Goal: Information Seeking & Learning: Learn about a topic

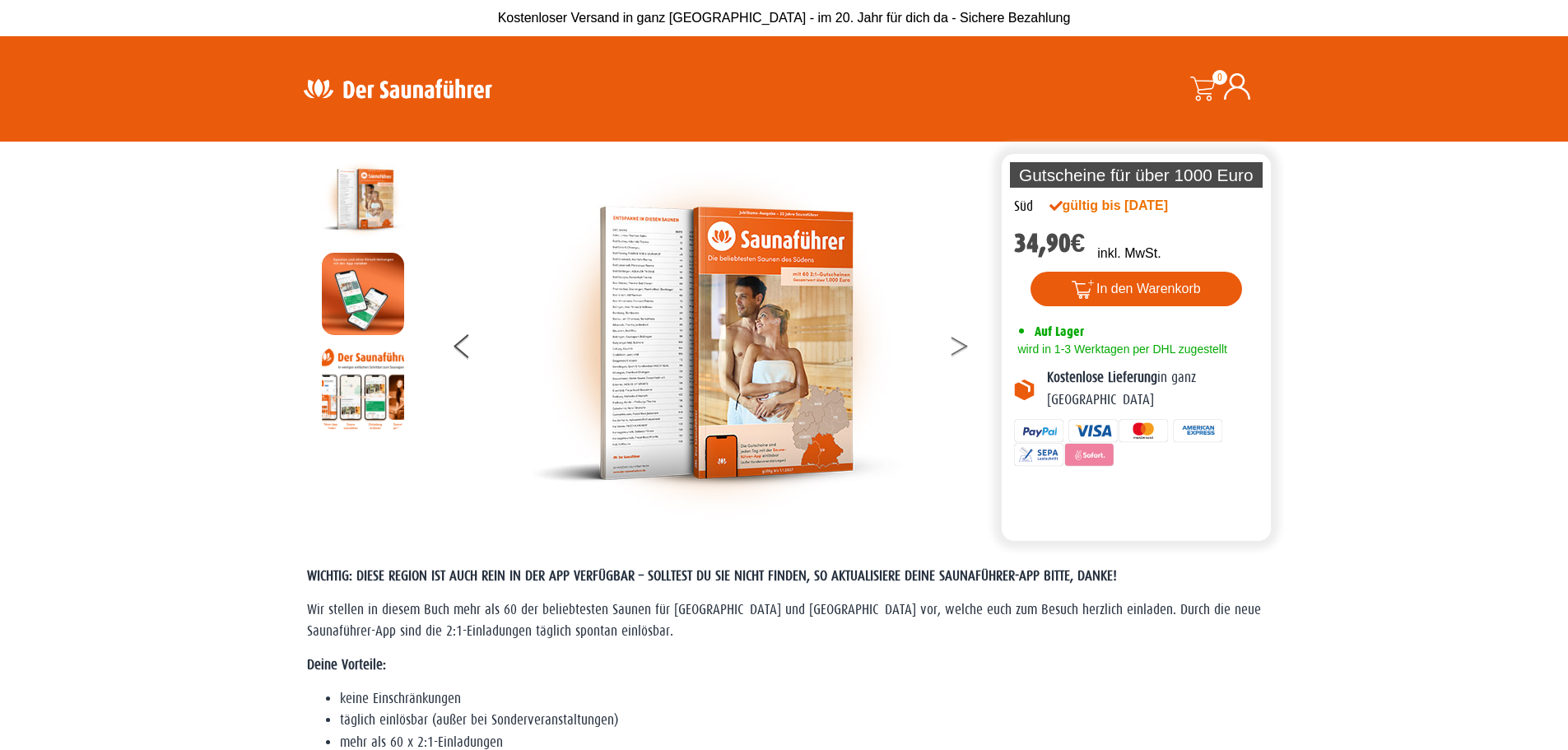
click at [964, 352] on button at bounding box center [969, 349] width 41 height 41
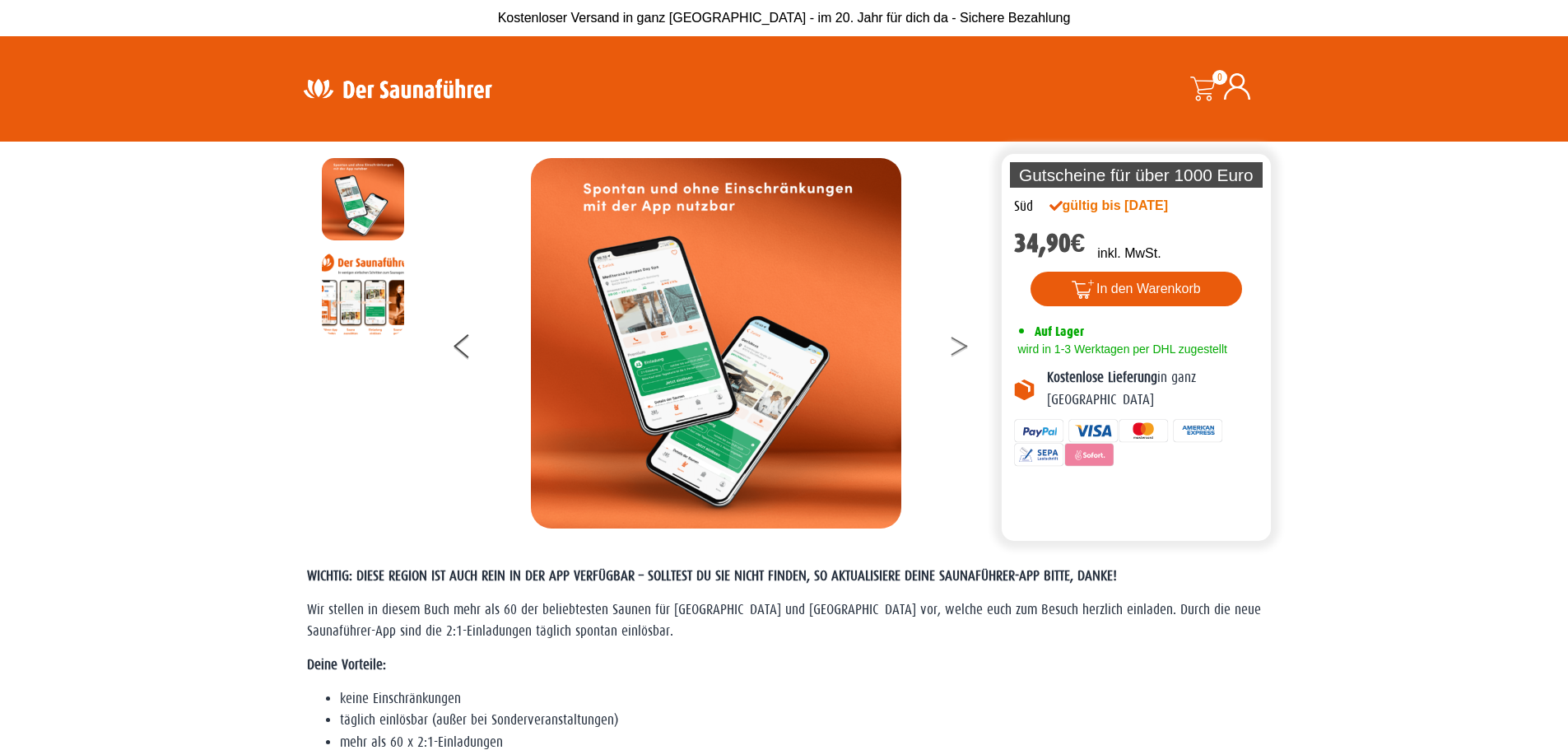
click at [958, 343] on icon at bounding box center [959, 342] width 16 height 11
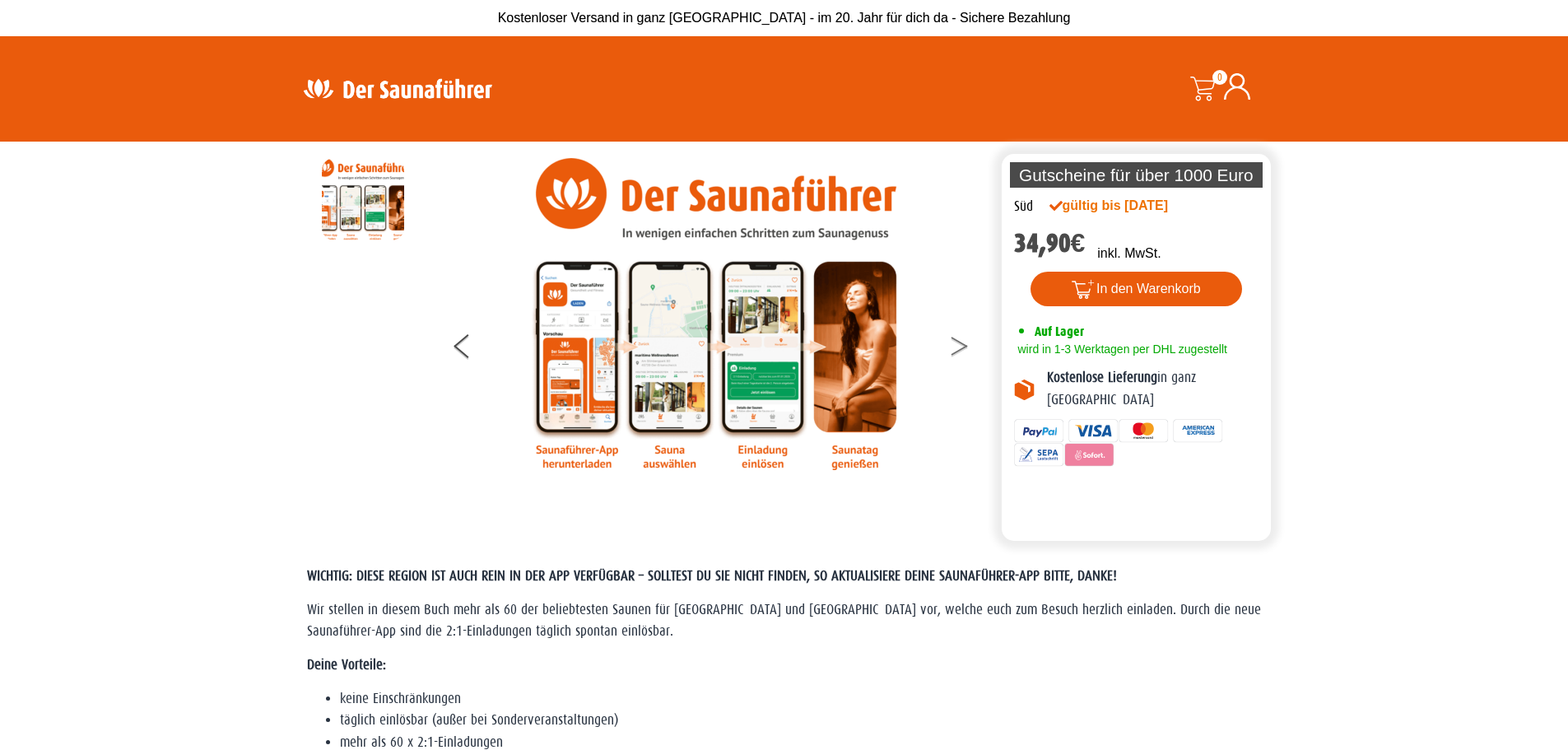
click at [958, 343] on icon at bounding box center [959, 342] width 16 height 11
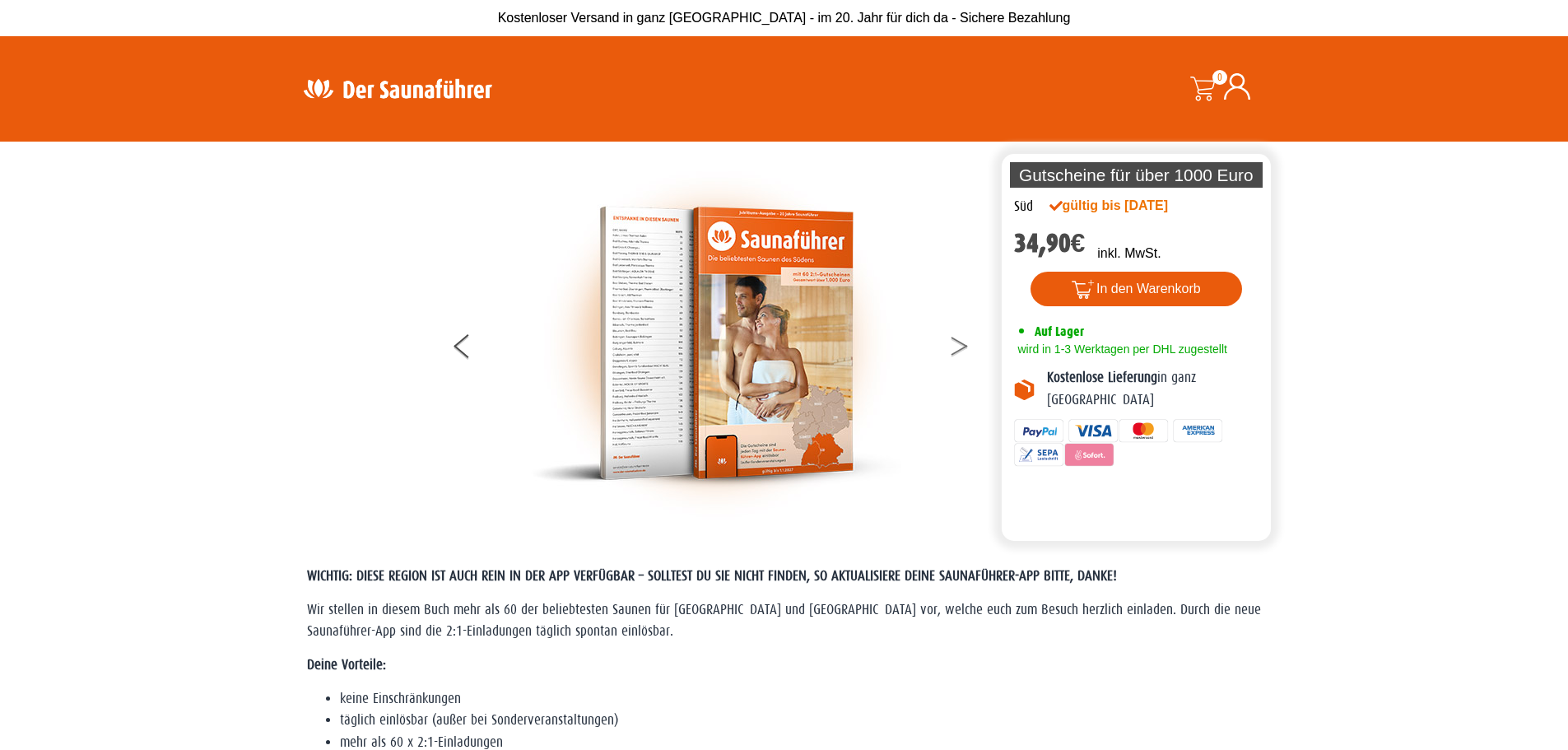
click at [958, 343] on icon at bounding box center [959, 342] width 16 height 11
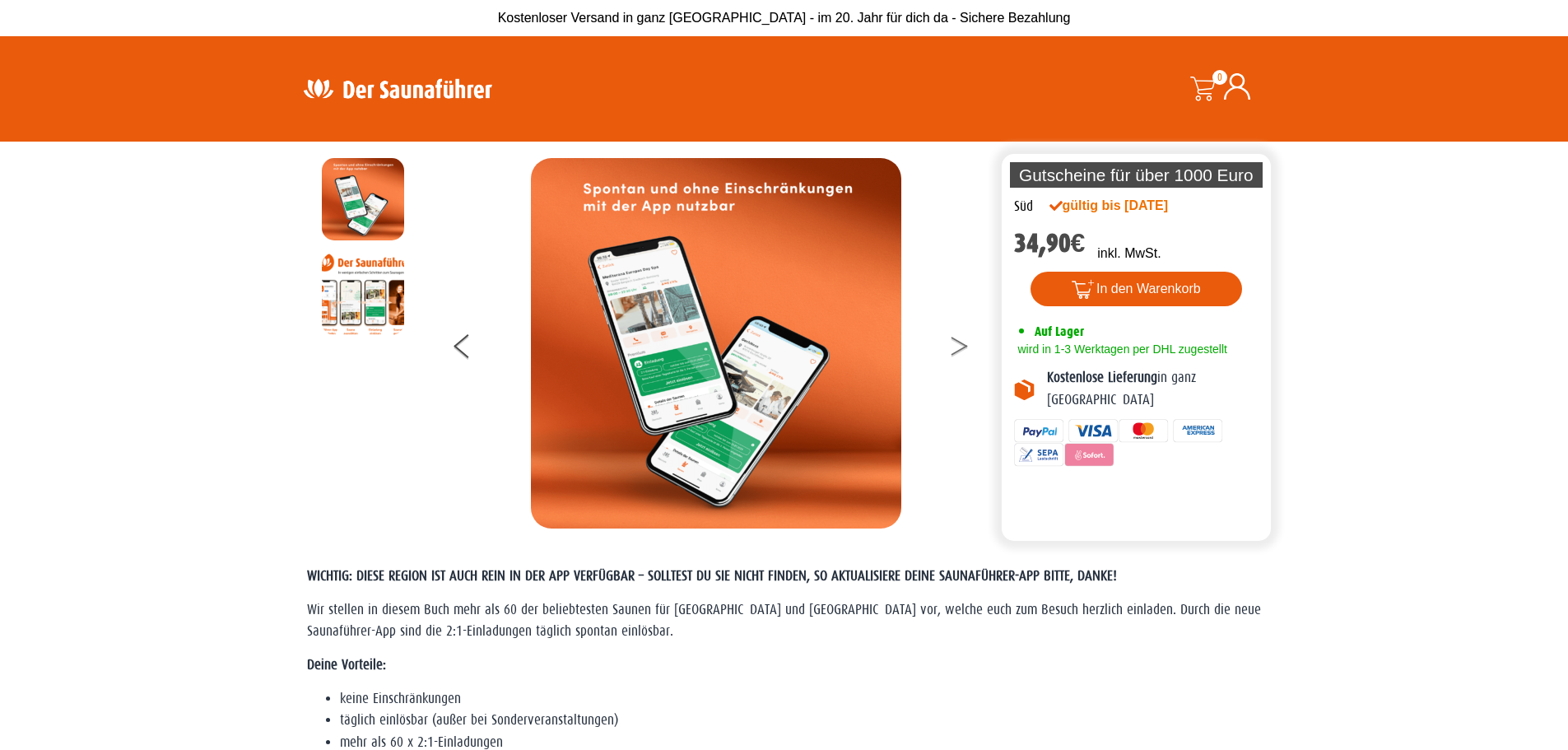
click at [958, 343] on icon at bounding box center [959, 342] width 16 height 11
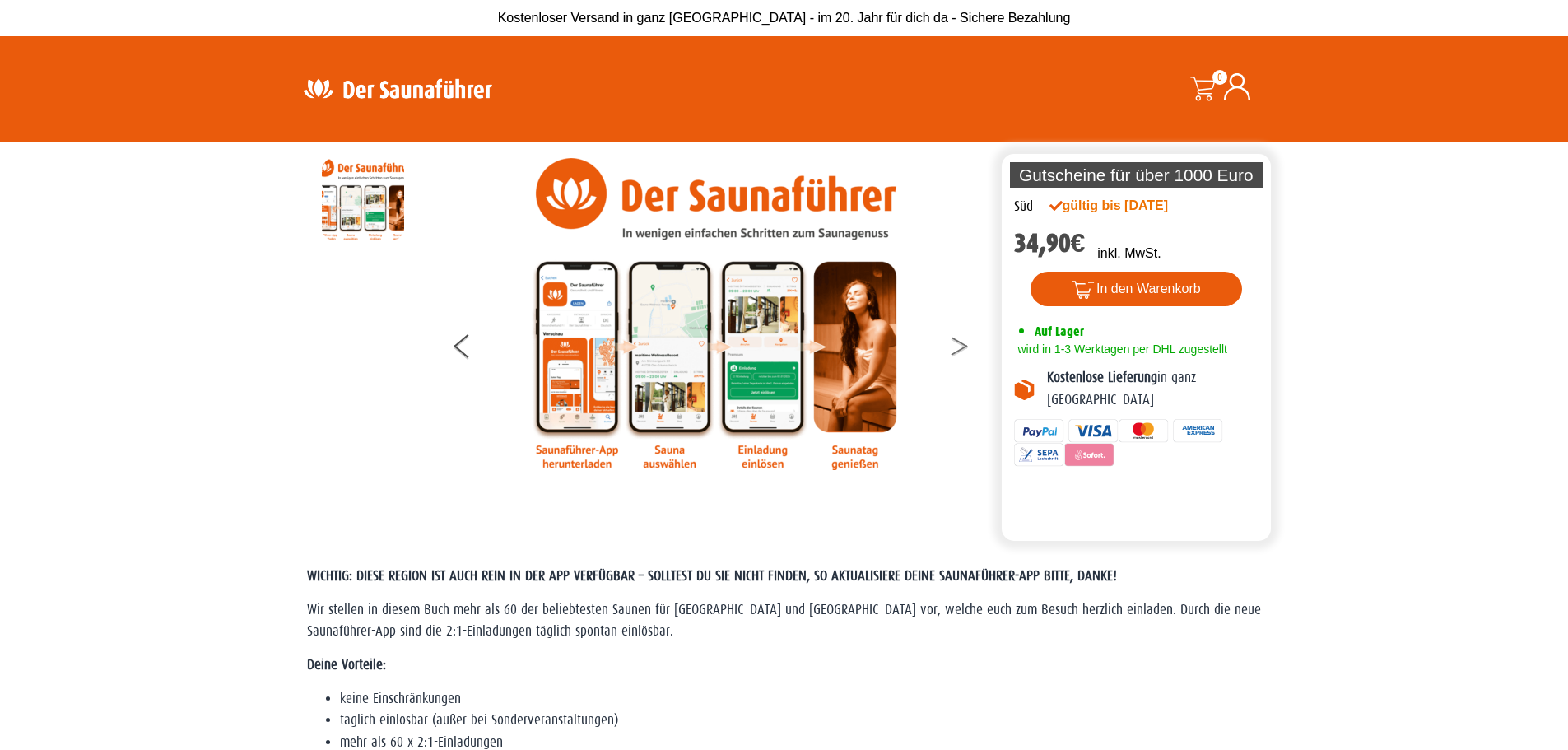
click at [958, 343] on icon at bounding box center [959, 342] width 16 height 11
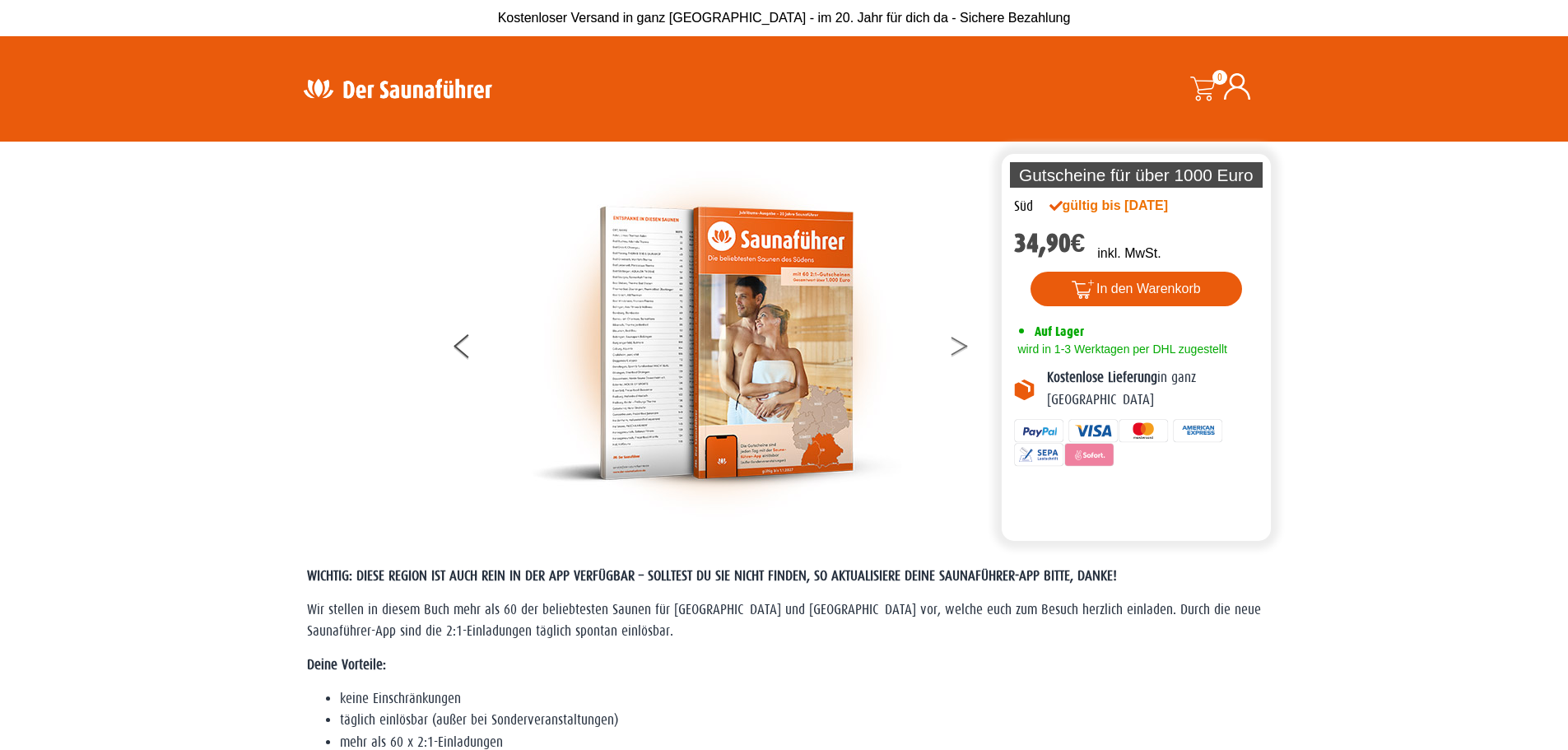
click at [958, 343] on icon at bounding box center [959, 342] width 16 height 11
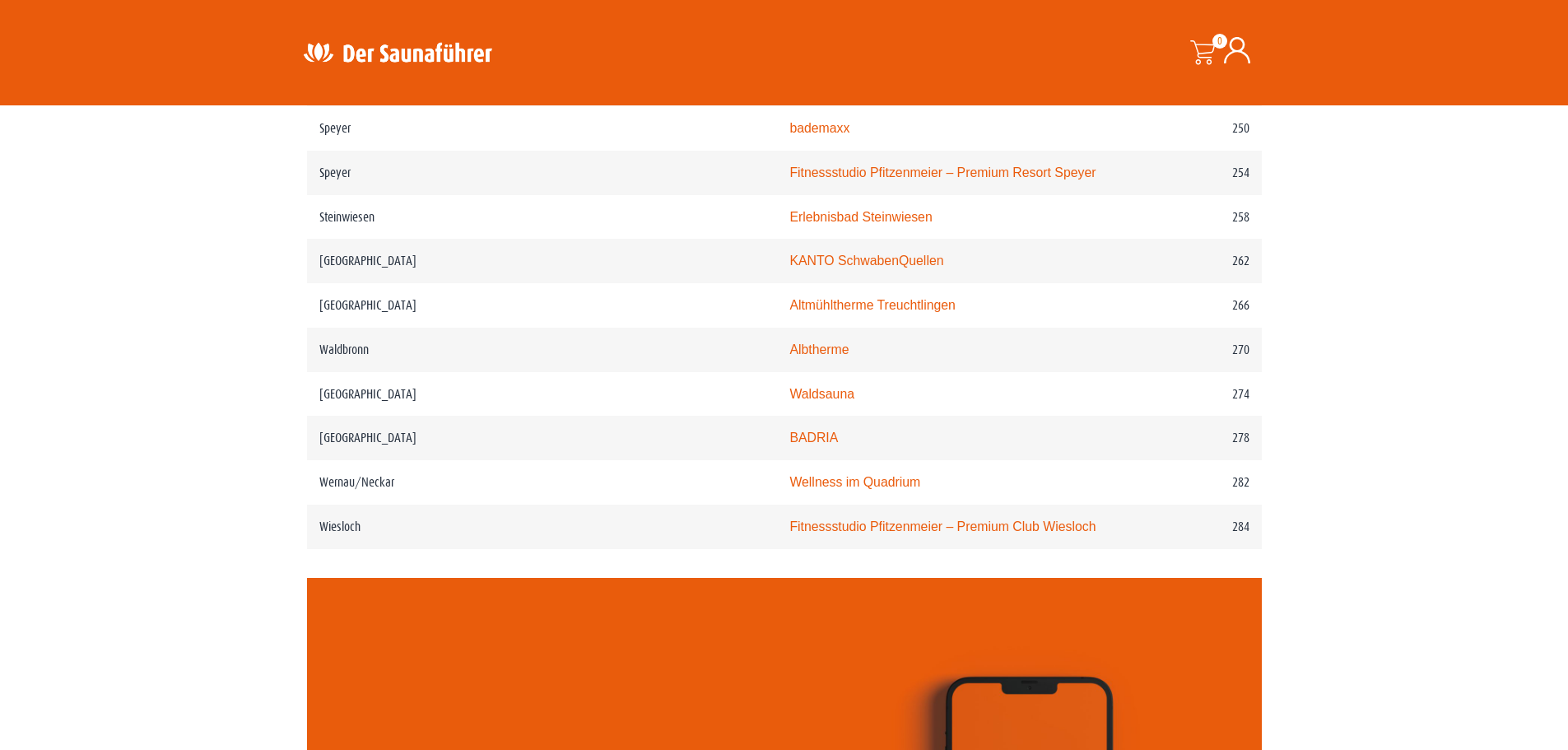
scroll to position [3704, 0]
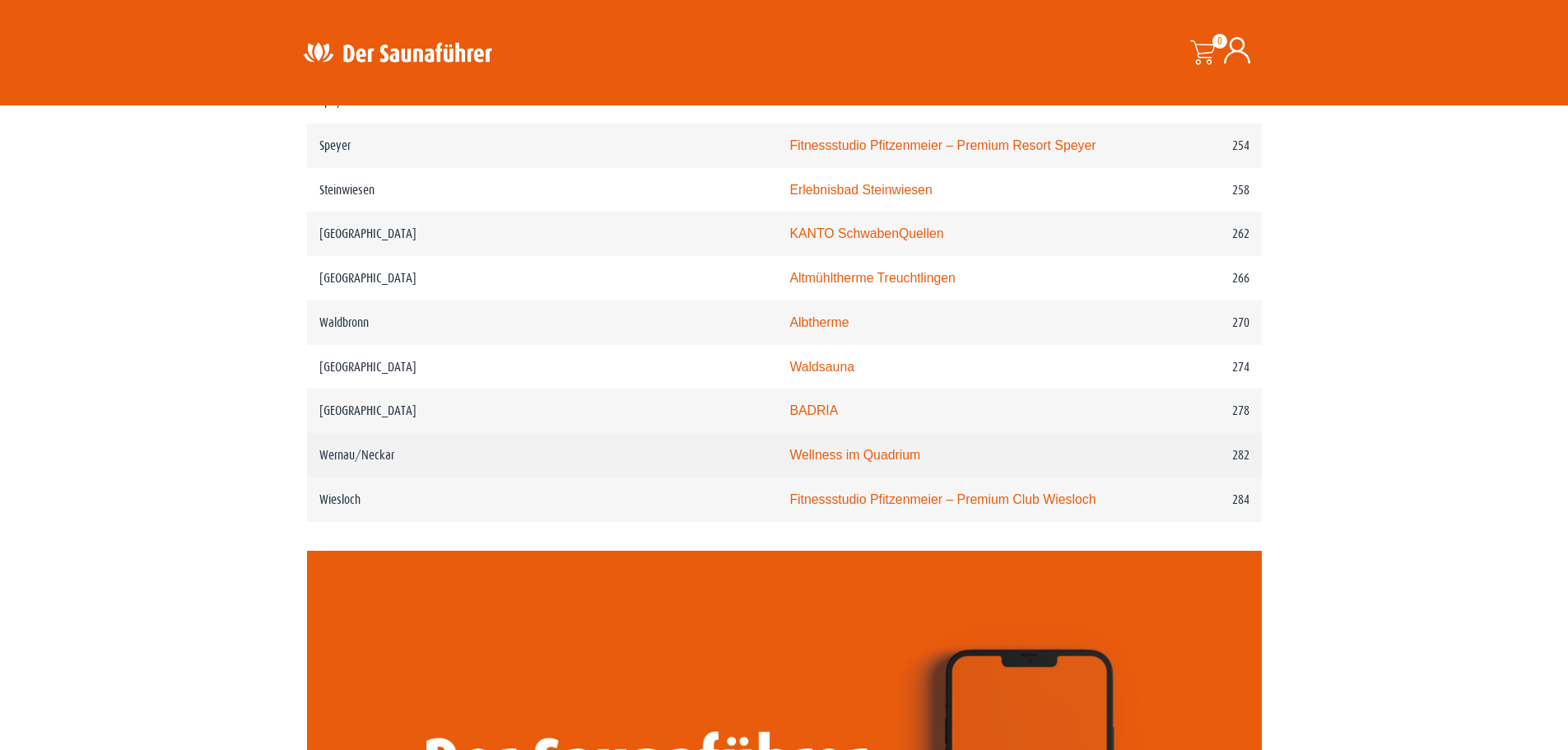
click at [345, 433] on td "Wernau/Neckar" at bounding box center [543, 455] width 471 height 44
click at [789, 448] on link "Wellness im Quadrium" at bounding box center [855, 455] width 131 height 14
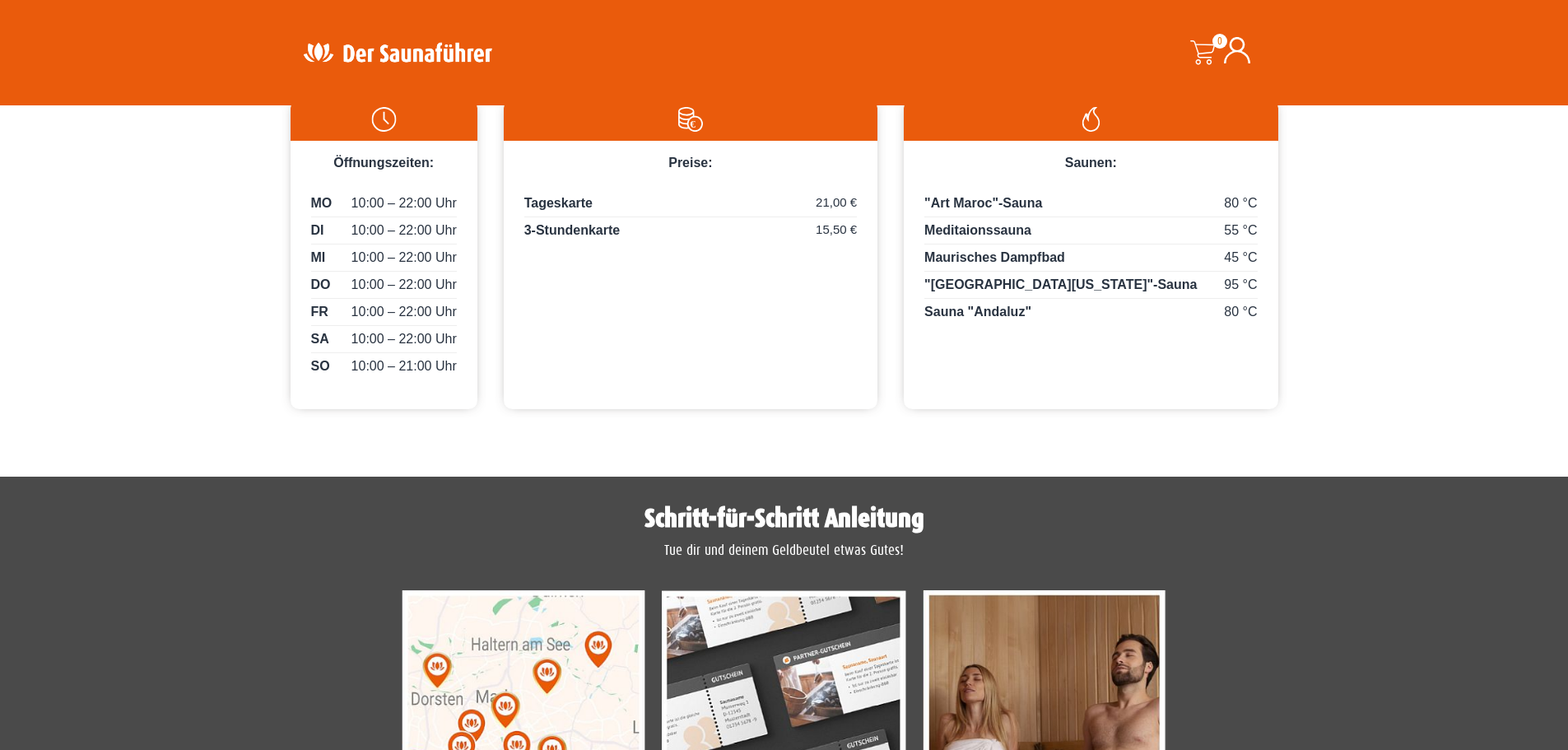
scroll to position [741, 0]
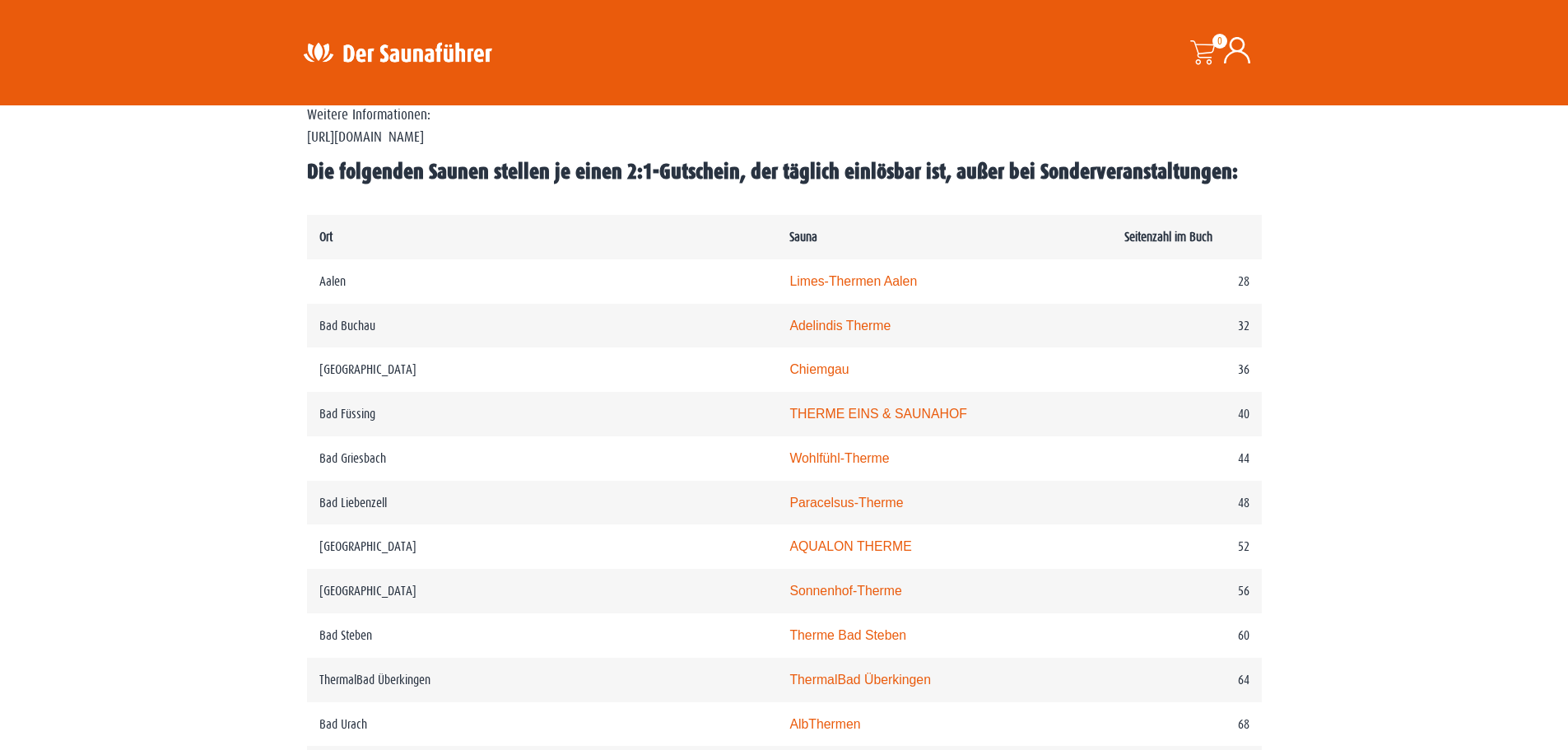
scroll to position [823, 0]
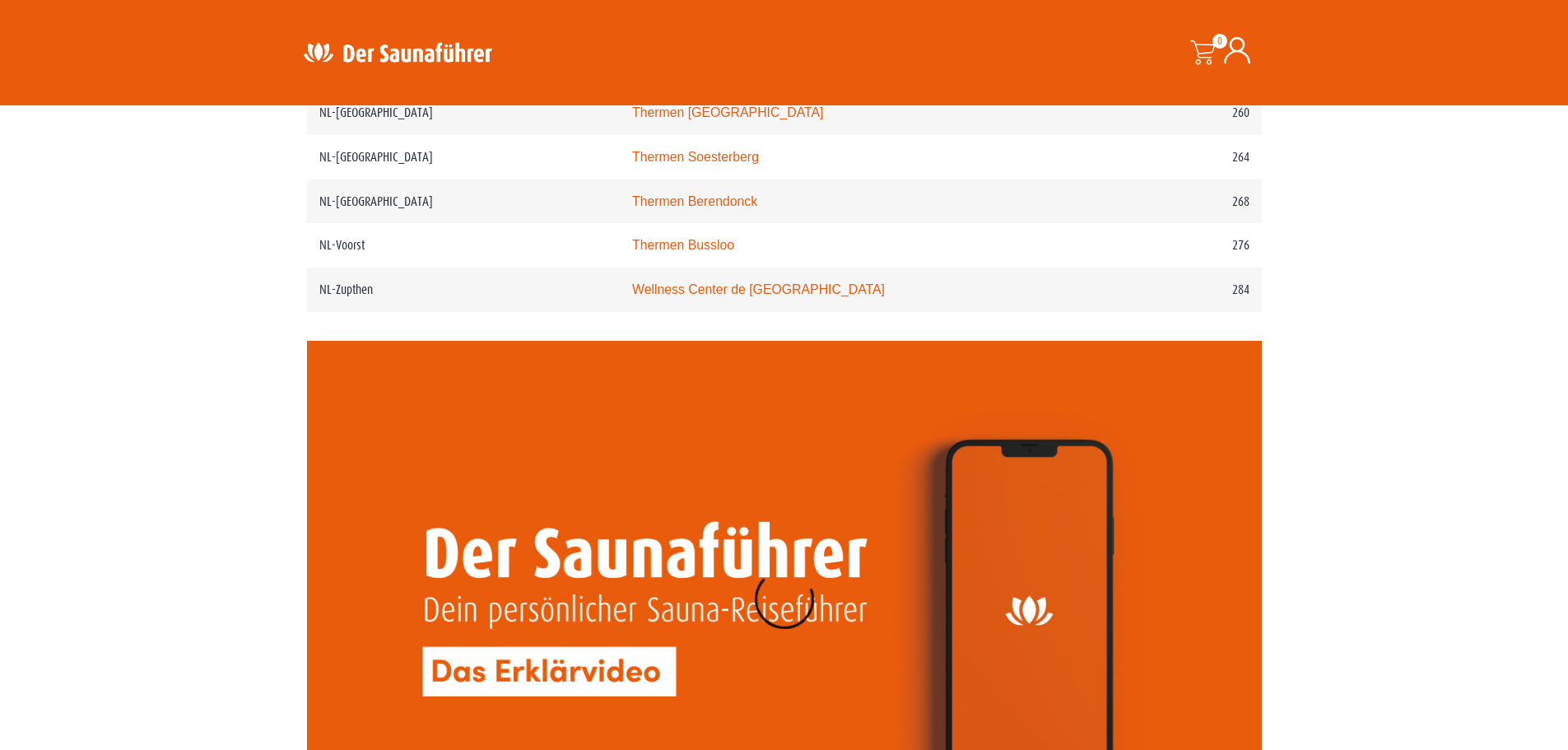
scroll to position [3539, 0]
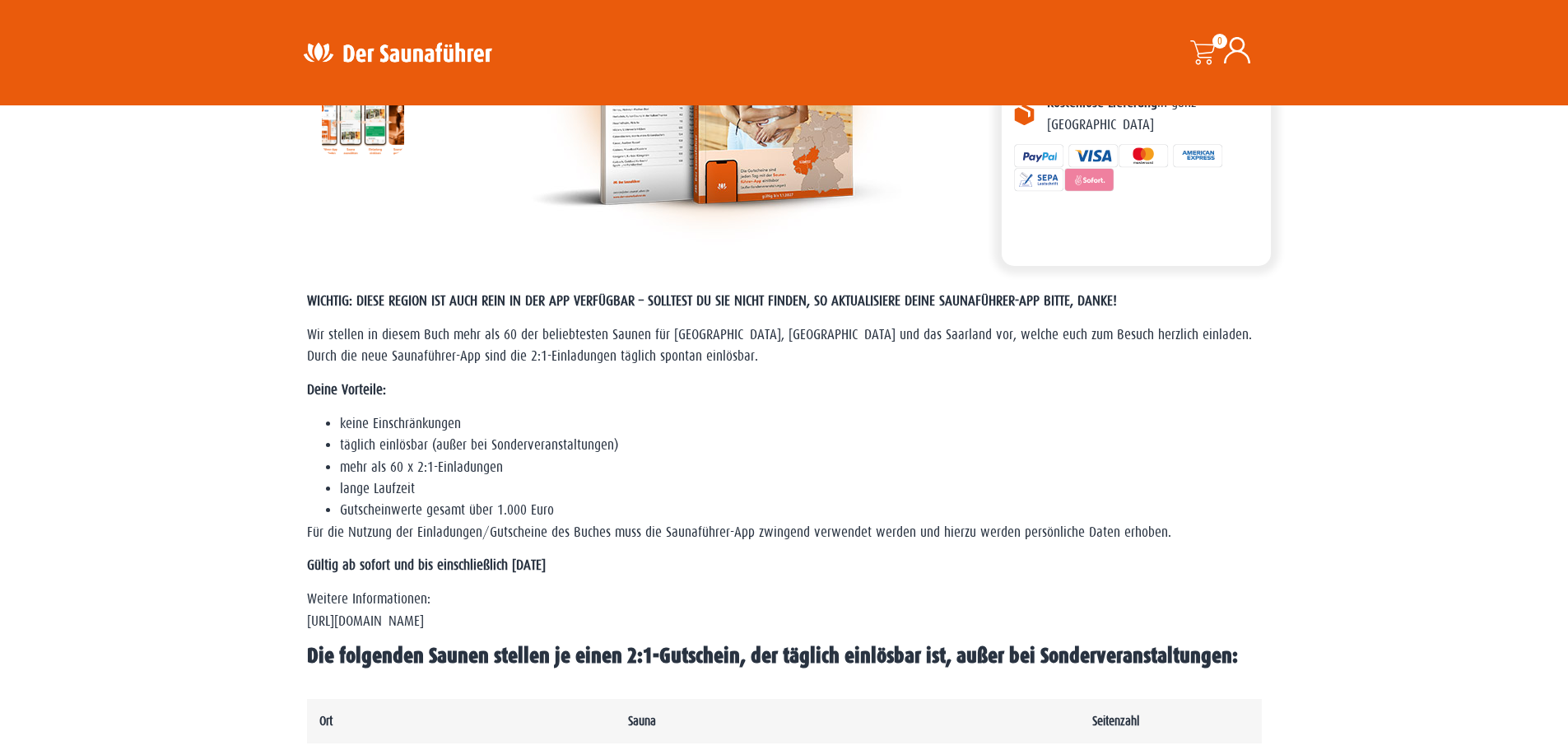
scroll to position [577, 0]
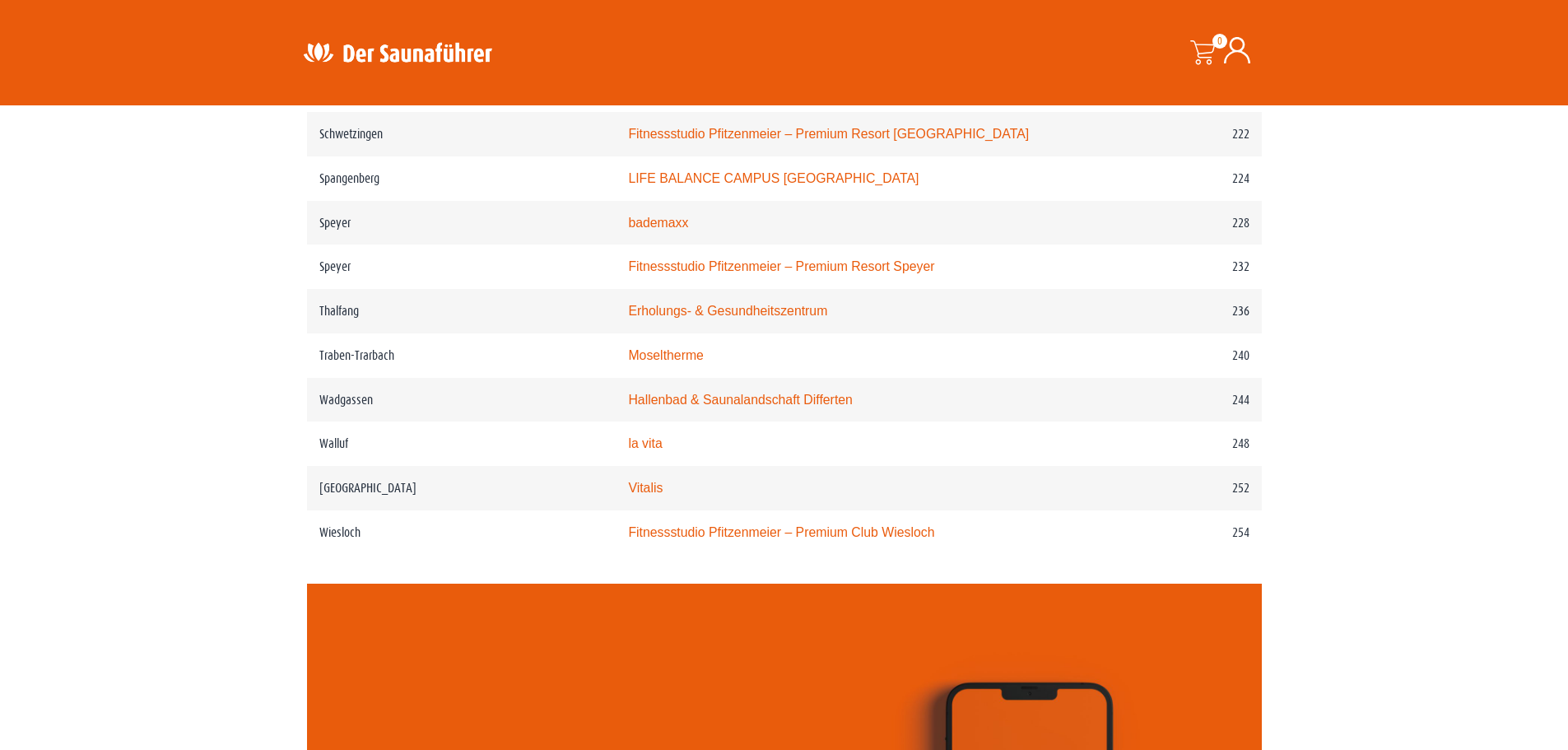
scroll to position [3293, 0]
